Goal: Transaction & Acquisition: Register for event/course

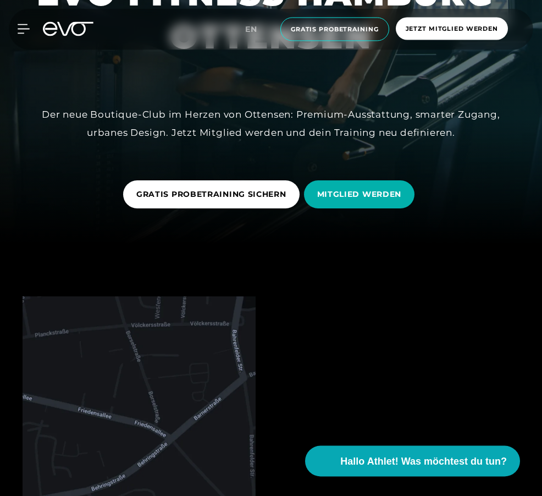
scroll to position [261, 0]
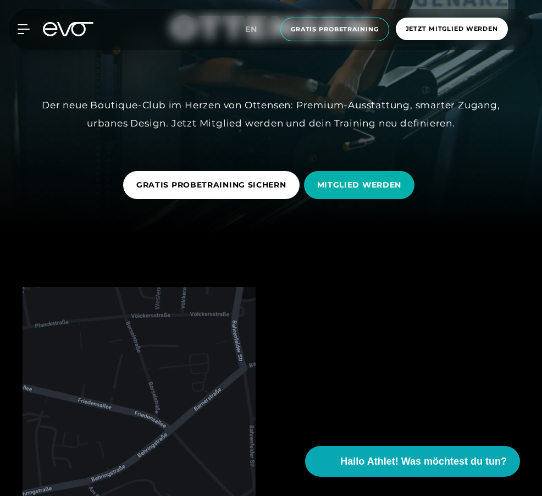
click at [377, 191] on span "MITGLIED WERDEN" at bounding box center [359, 185] width 85 height 12
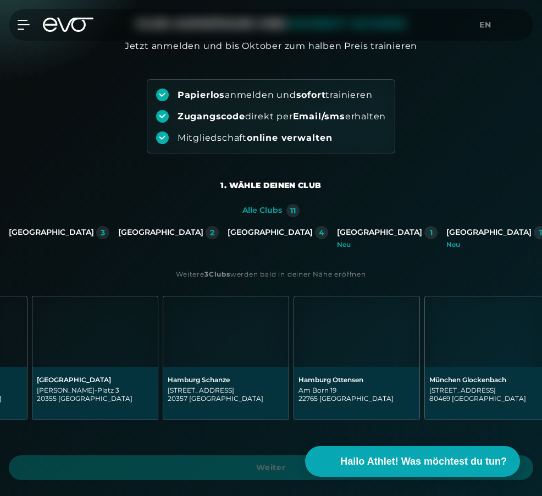
scroll to position [0, 770]
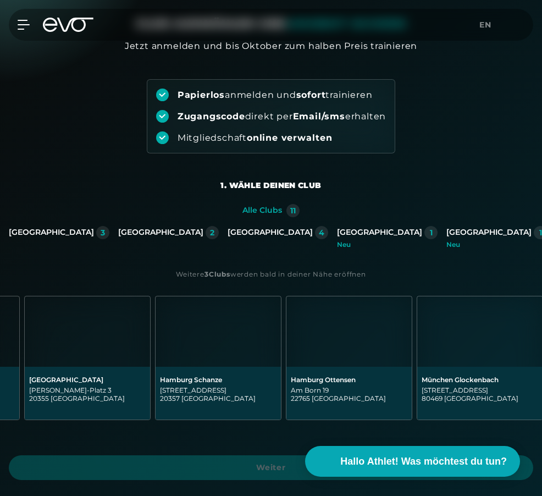
click at [366, 383] on div "Hamburg Ottensen" at bounding box center [349, 379] width 117 height 8
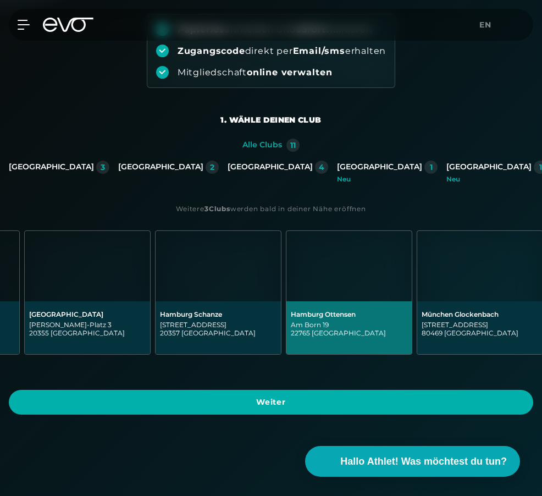
click at [422, 396] on span "Weiter" at bounding box center [271, 402] width 498 height 12
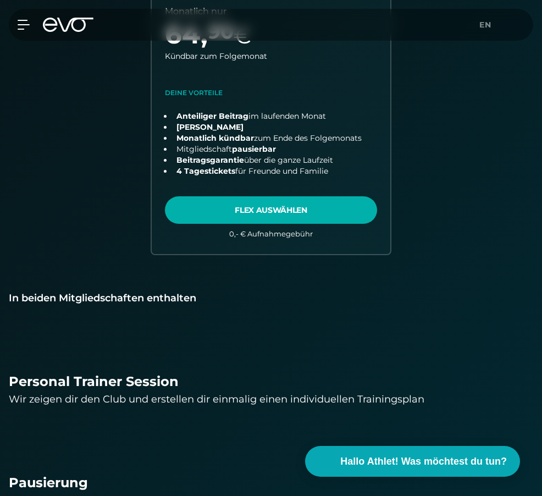
scroll to position [751, 0]
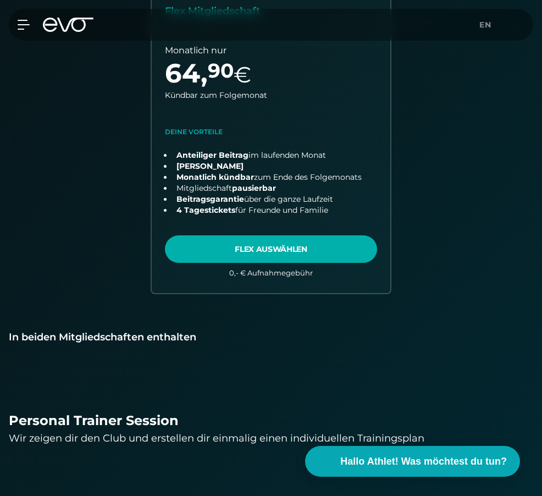
click at [24, 29] on icon at bounding box center [24, 24] width 12 height 9
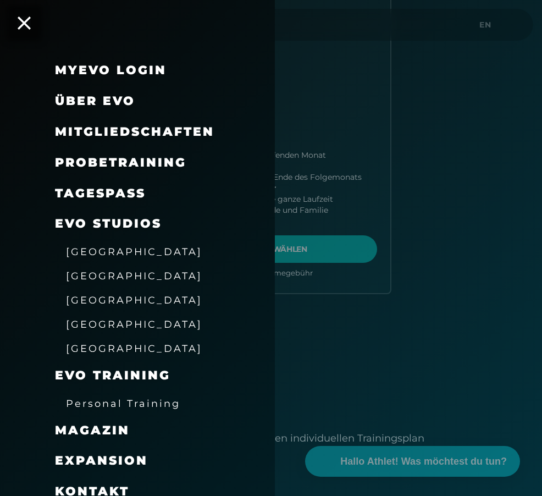
scroll to position [0, 0]
click at [118, 100] on span "Über EVO" at bounding box center [95, 100] width 80 height 15
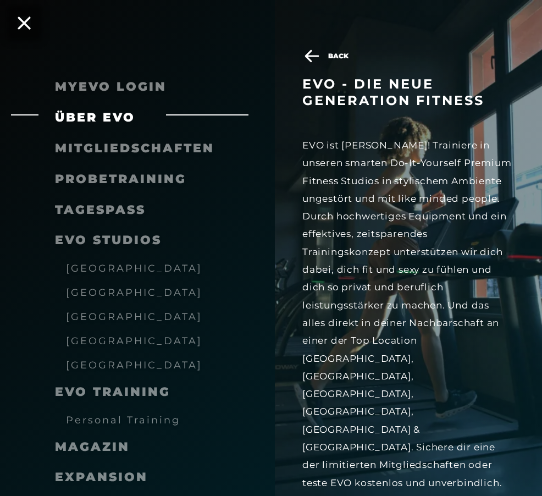
click at [317, 57] on icon at bounding box center [312, 56] width 14 height 12
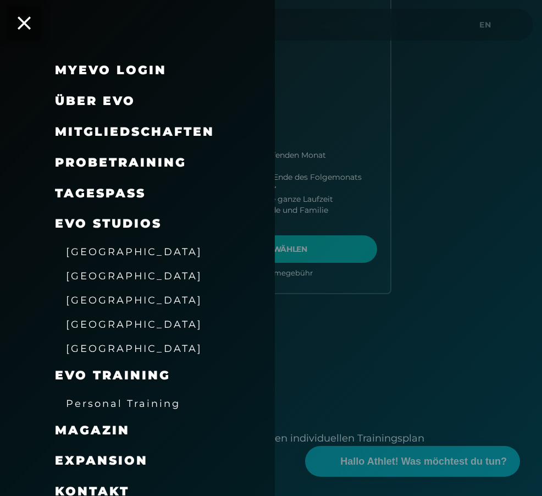
click at [114, 297] on span "[GEOGRAPHIC_DATA]" at bounding box center [134, 300] width 136 height 12
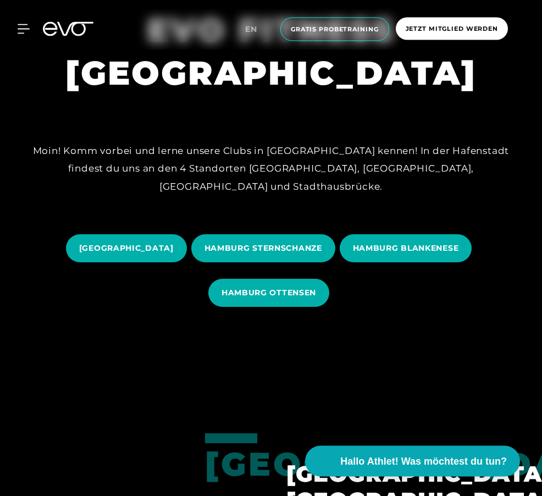
scroll to position [153, 0]
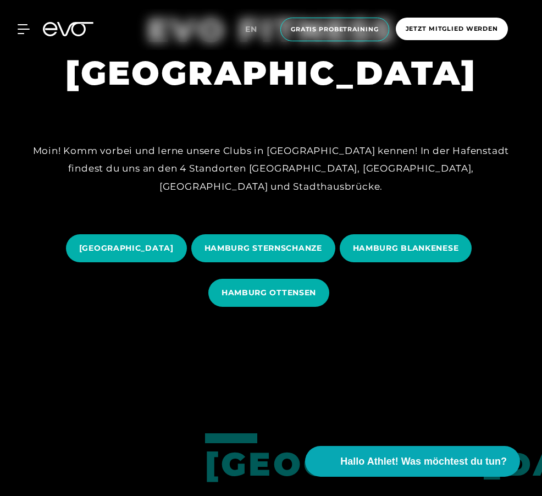
click at [309, 307] on span "HAMBURG OTTENSEN" at bounding box center [268, 293] width 121 height 28
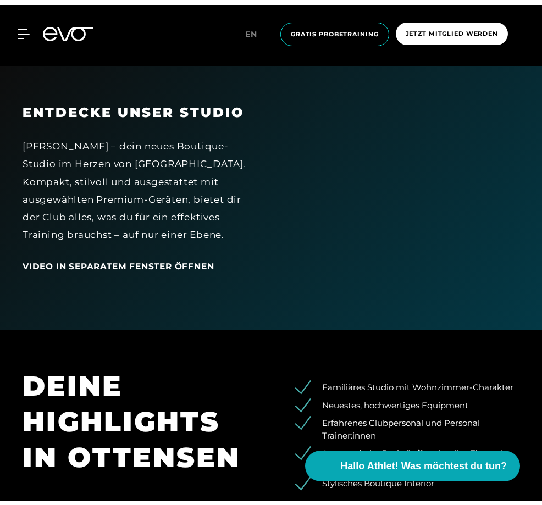
scroll to position [13, 0]
